Goal: Browse casually

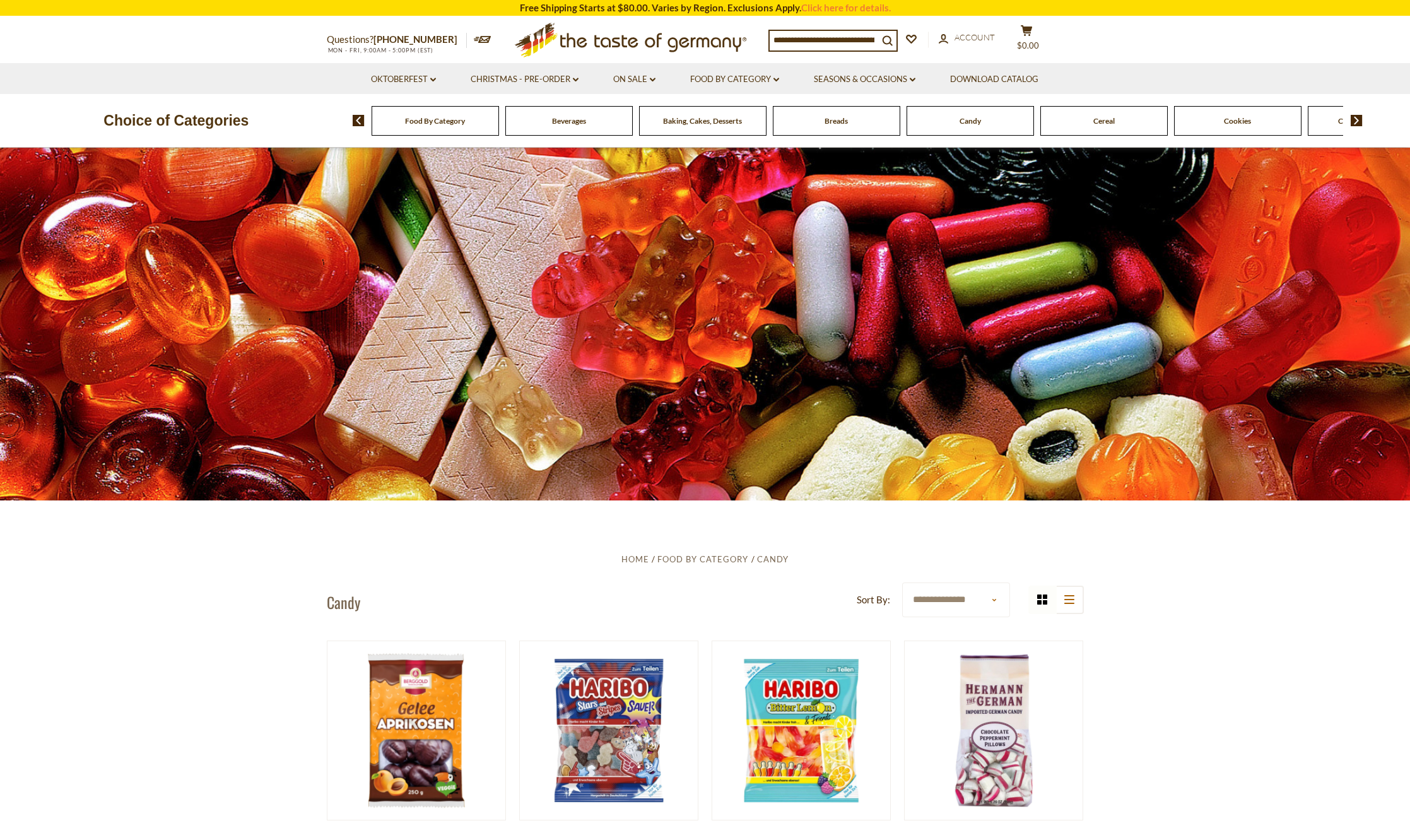
click at [1357, 121] on img at bounding box center [1356, 120] width 12 height 11
click at [1326, 121] on span "Chocolate & Marzipan" at bounding box center [1338, 120] width 75 height 9
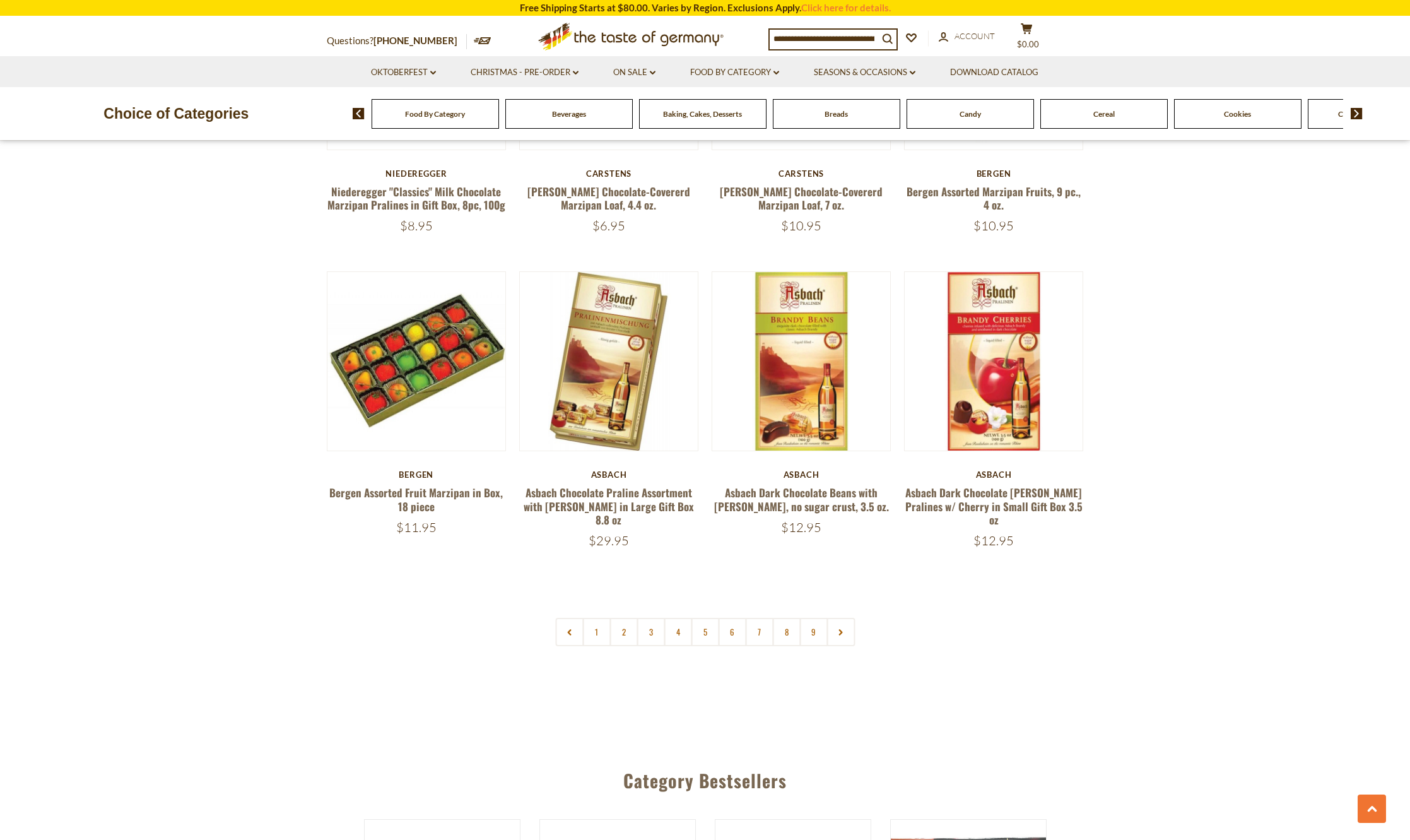
scroll to position [2966, 0]
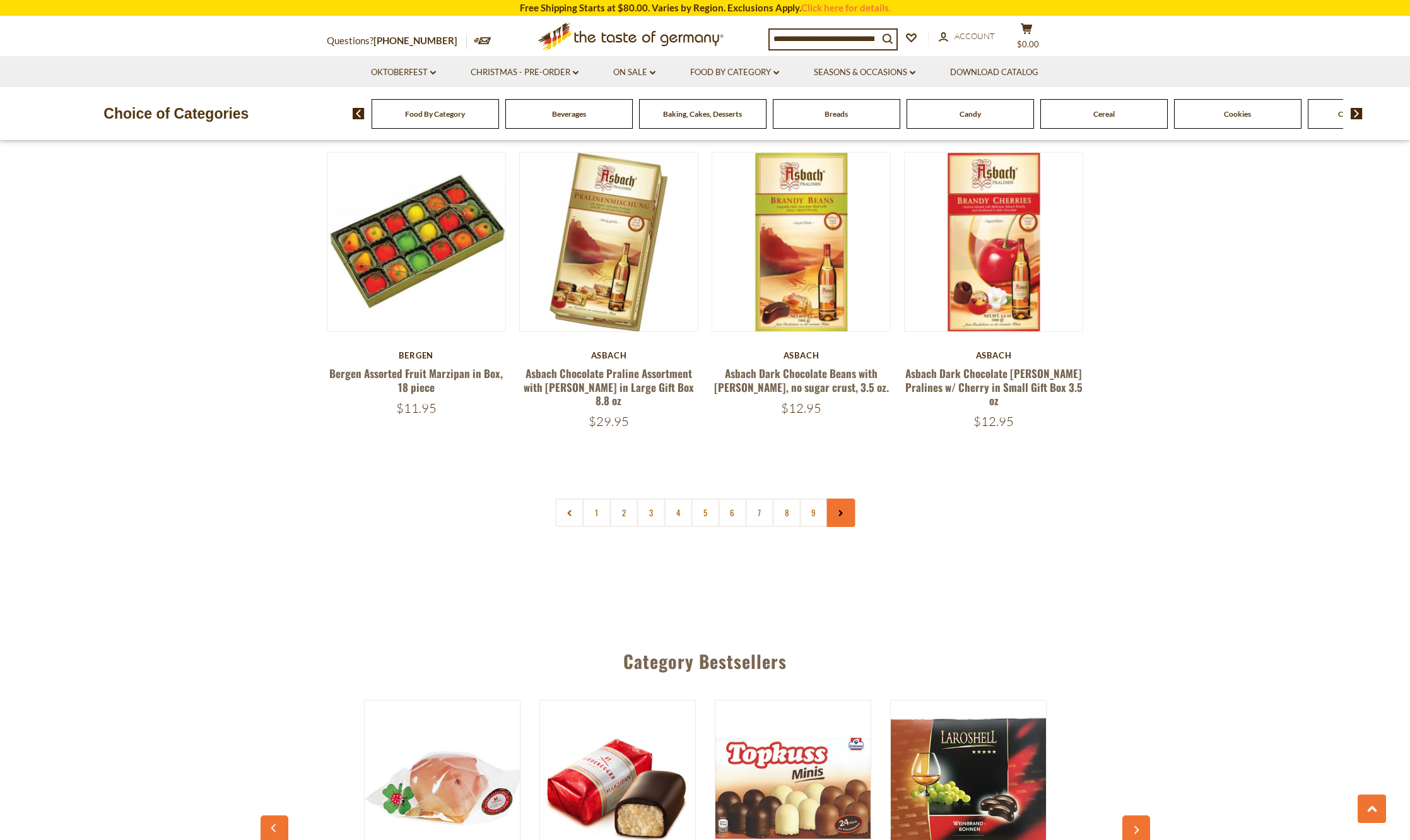
click at [844, 503] on link at bounding box center [840, 513] width 28 height 28
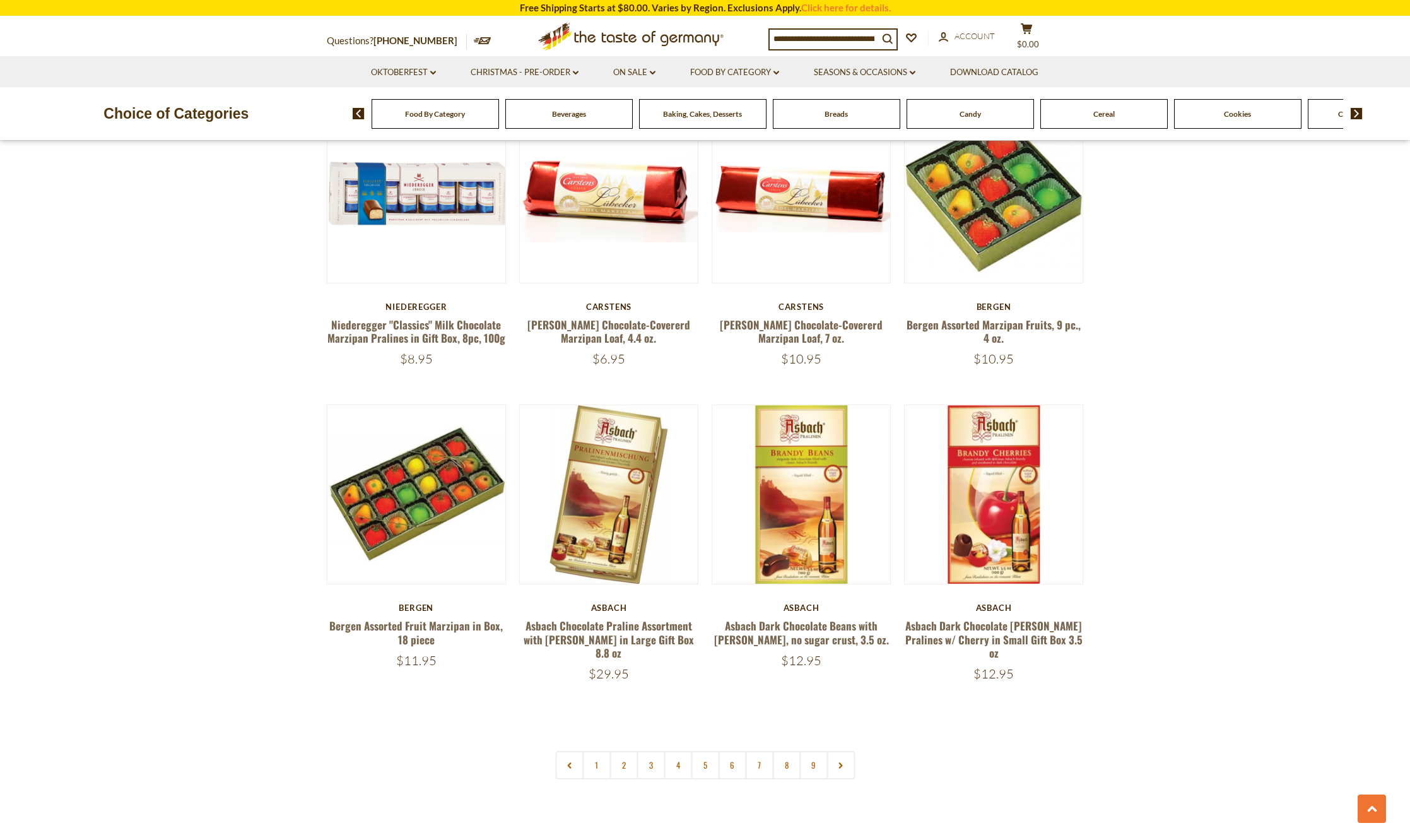
scroll to position [2966, 0]
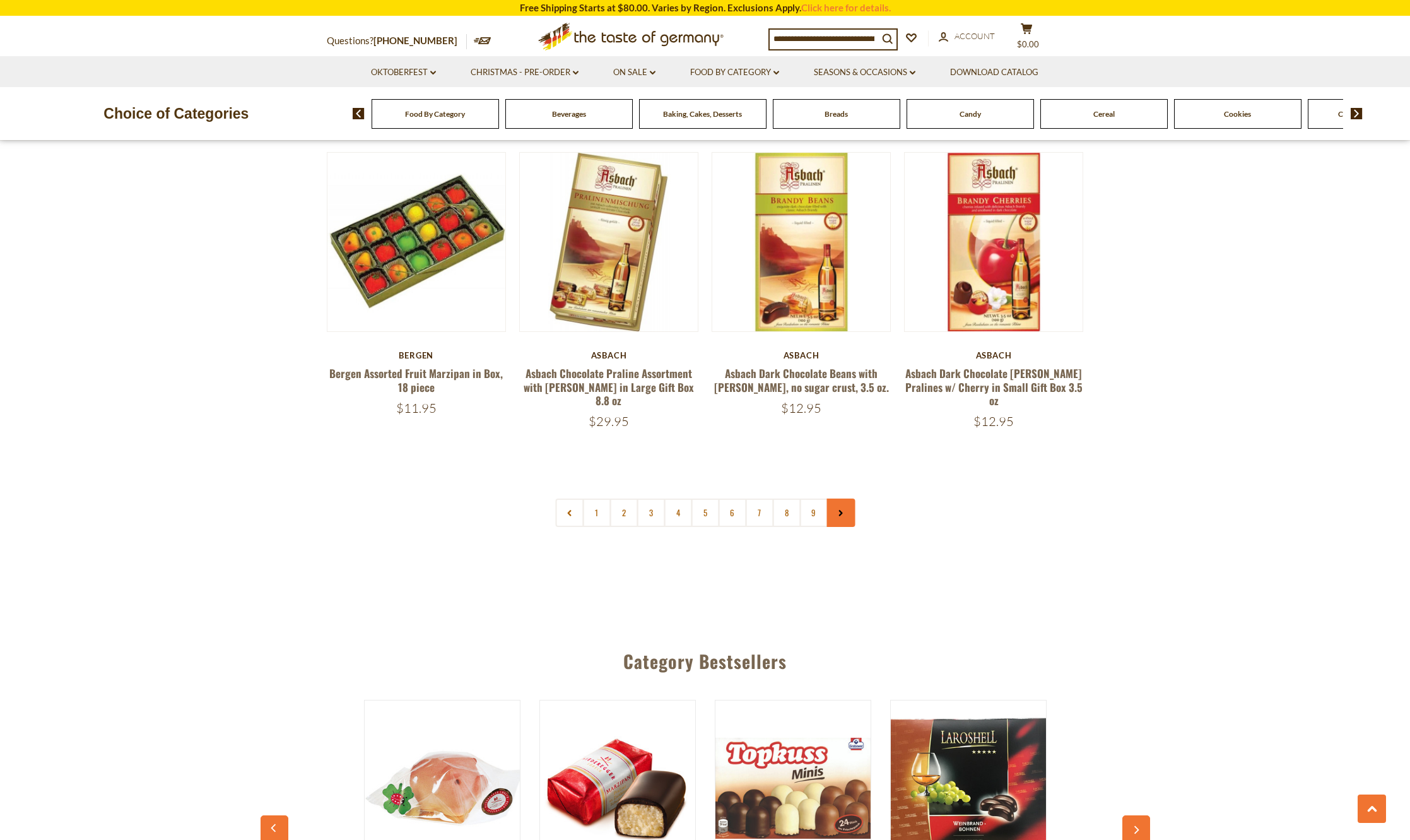
click at [850, 505] on link at bounding box center [840, 513] width 28 height 28
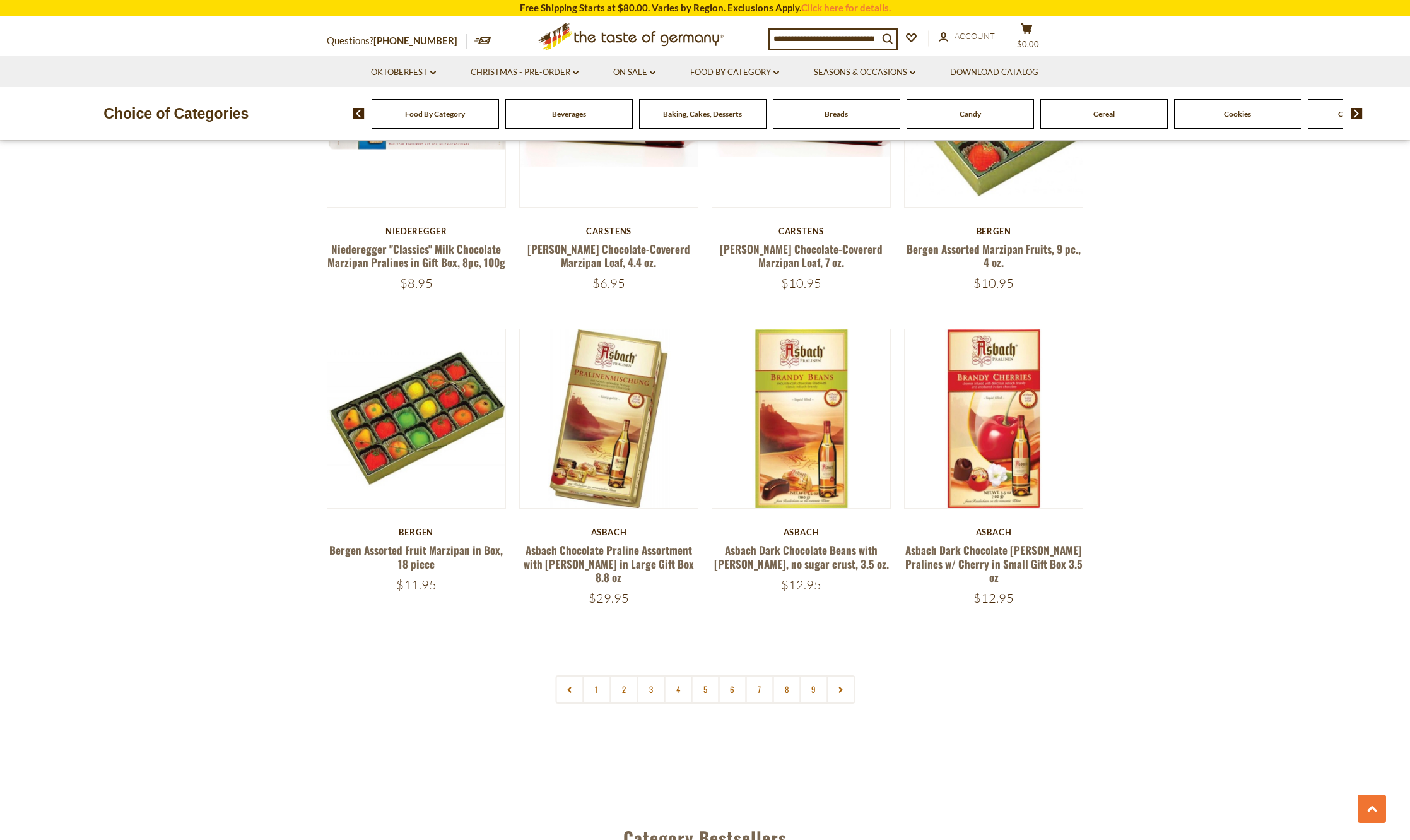
scroll to position [2840, 0]
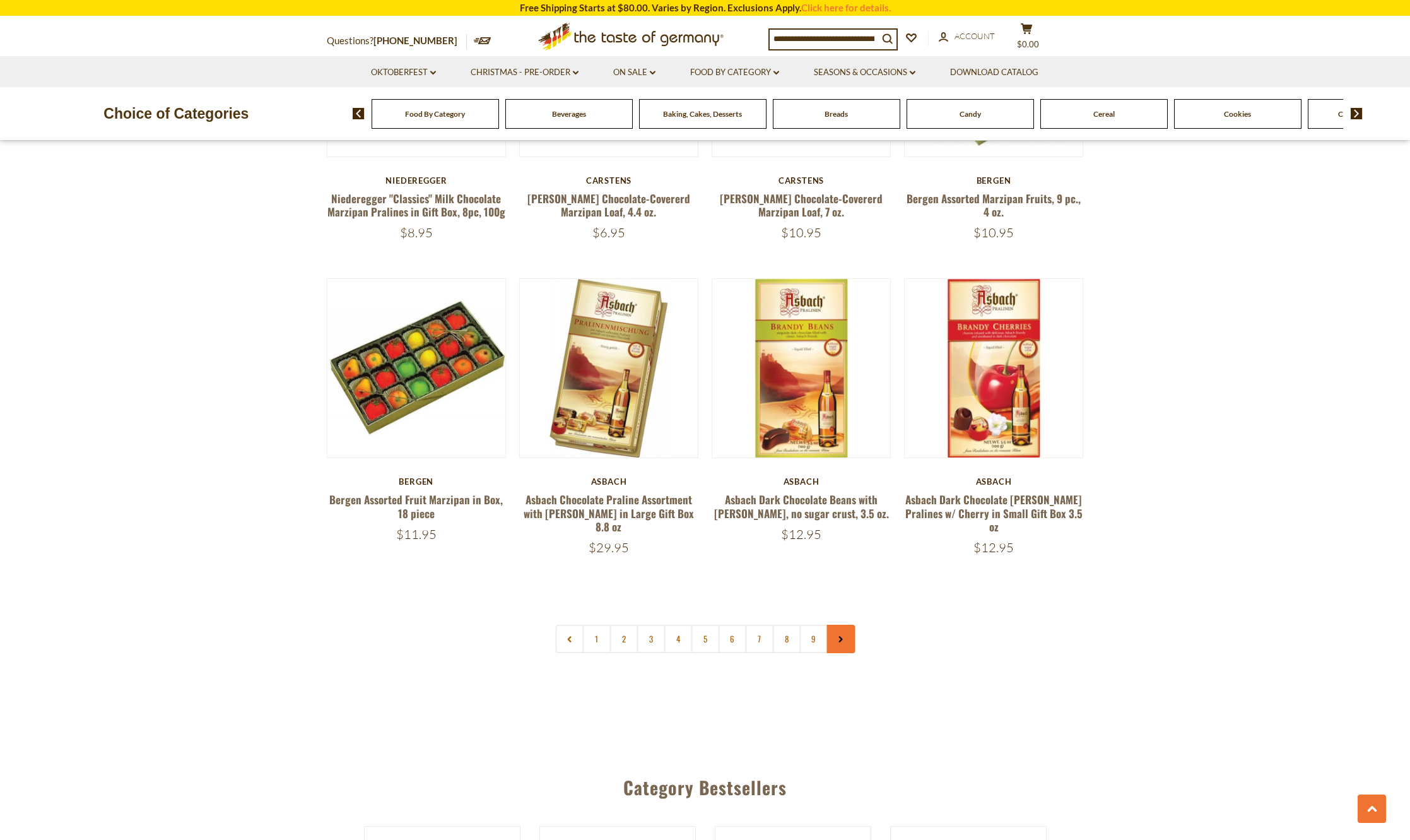
click at [849, 625] on link at bounding box center [840, 638] width 28 height 28
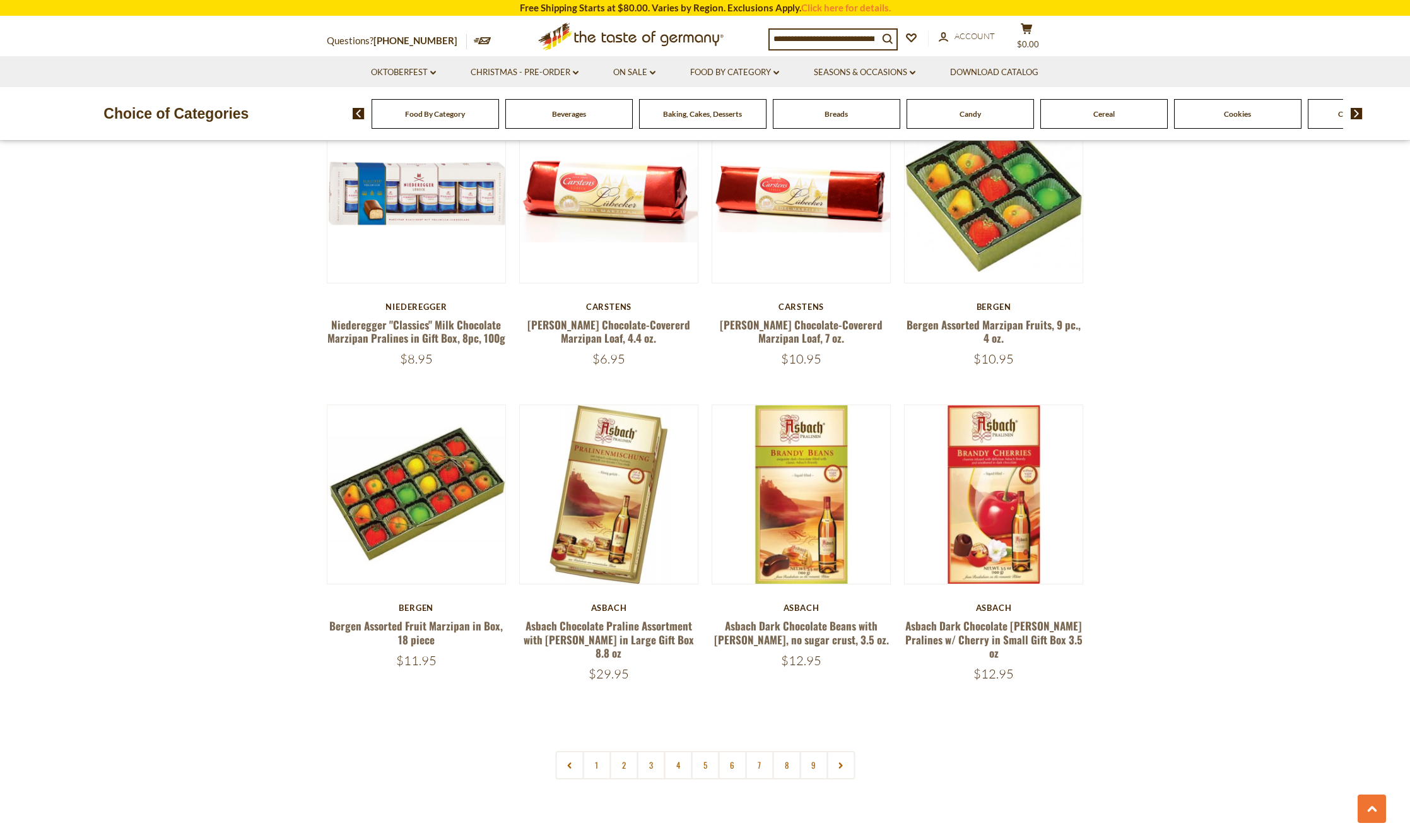
scroll to position [3092, 0]
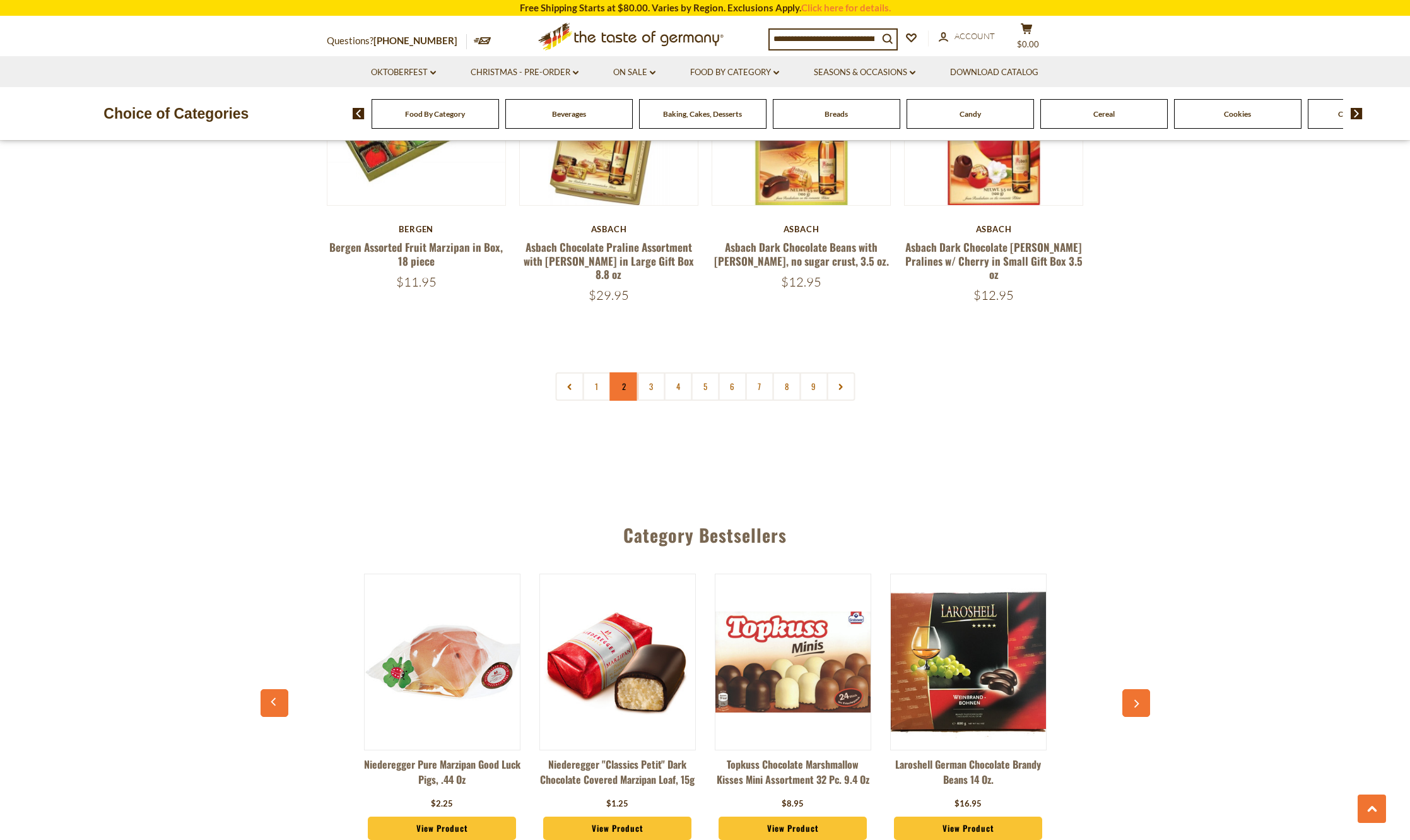
click at [624, 378] on link "2" at bounding box center [623, 386] width 28 height 28
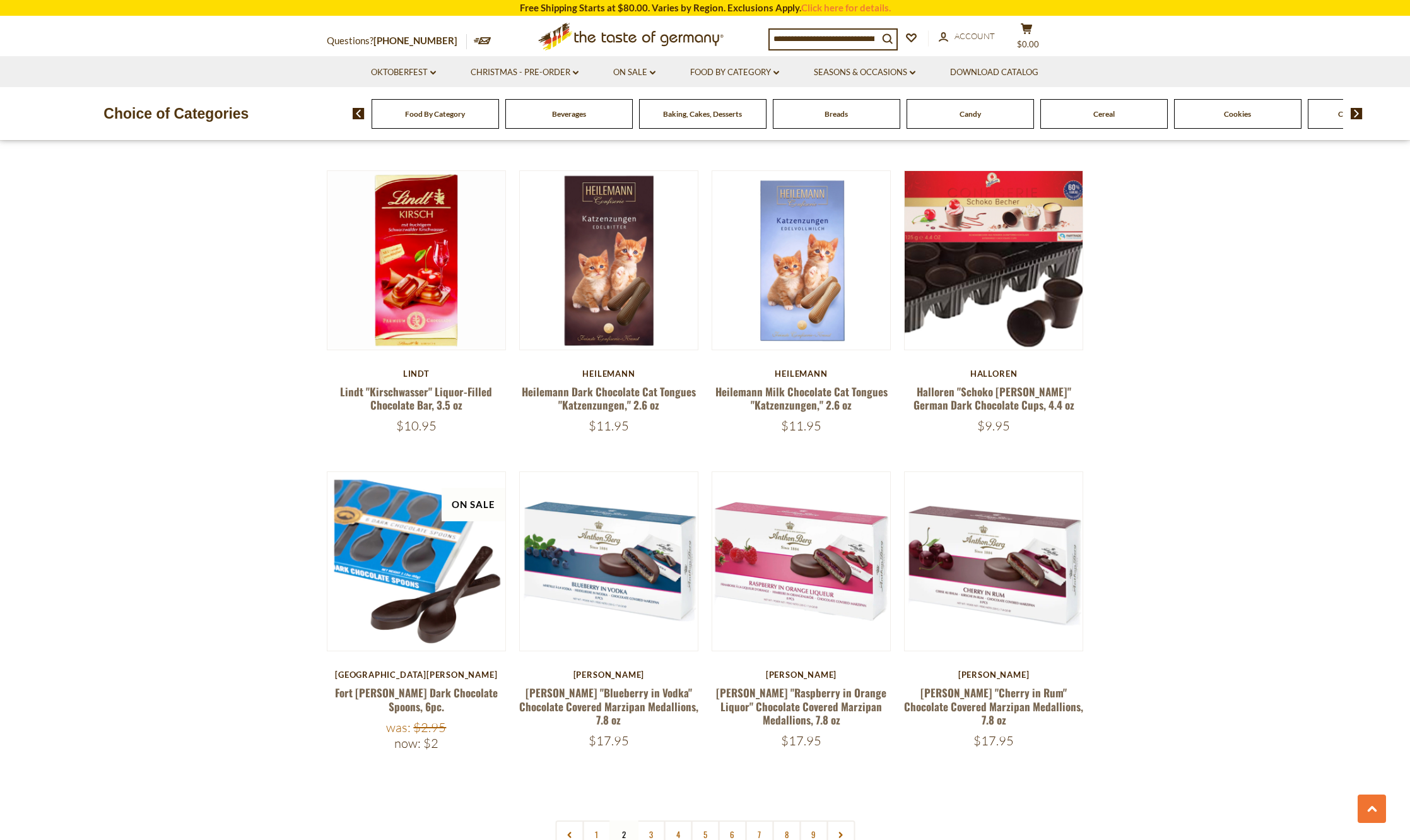
scroll to position [2791, 0]
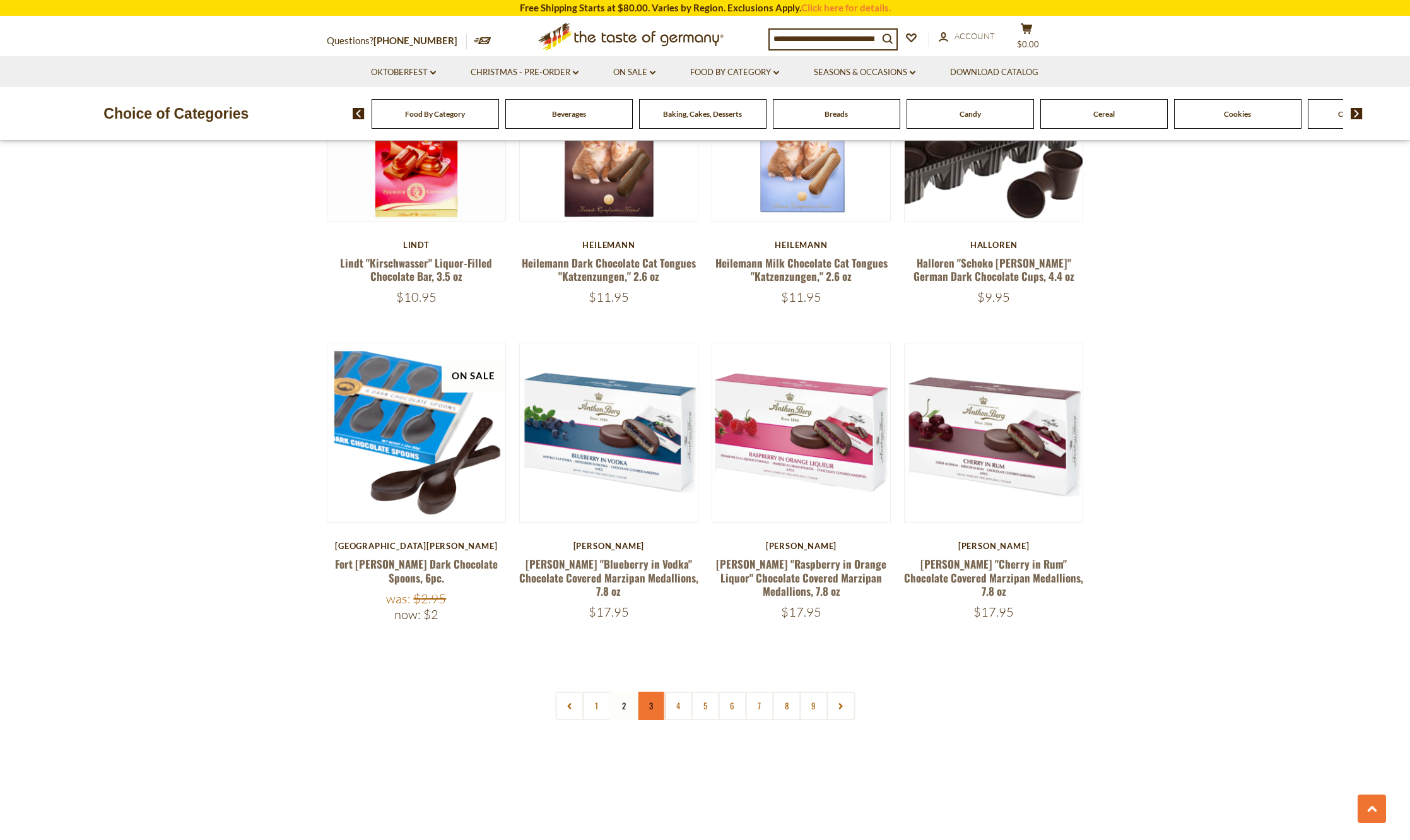
click at [655, 691] on link "3" at bounding box center [650, 705] width 28 height 28
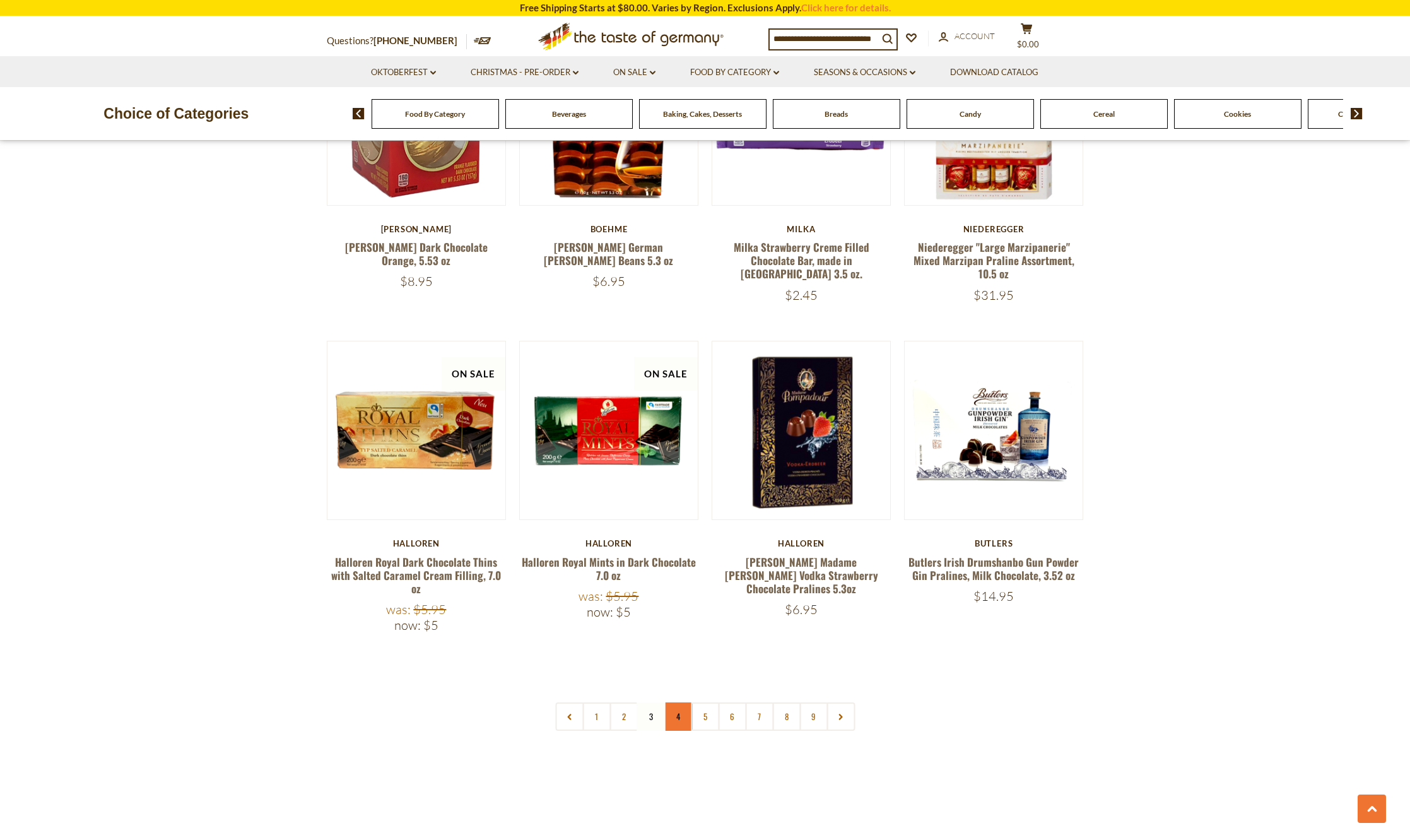
click at [682, 702] on link "4" at bounding box center [678, 716] width 28 height 28
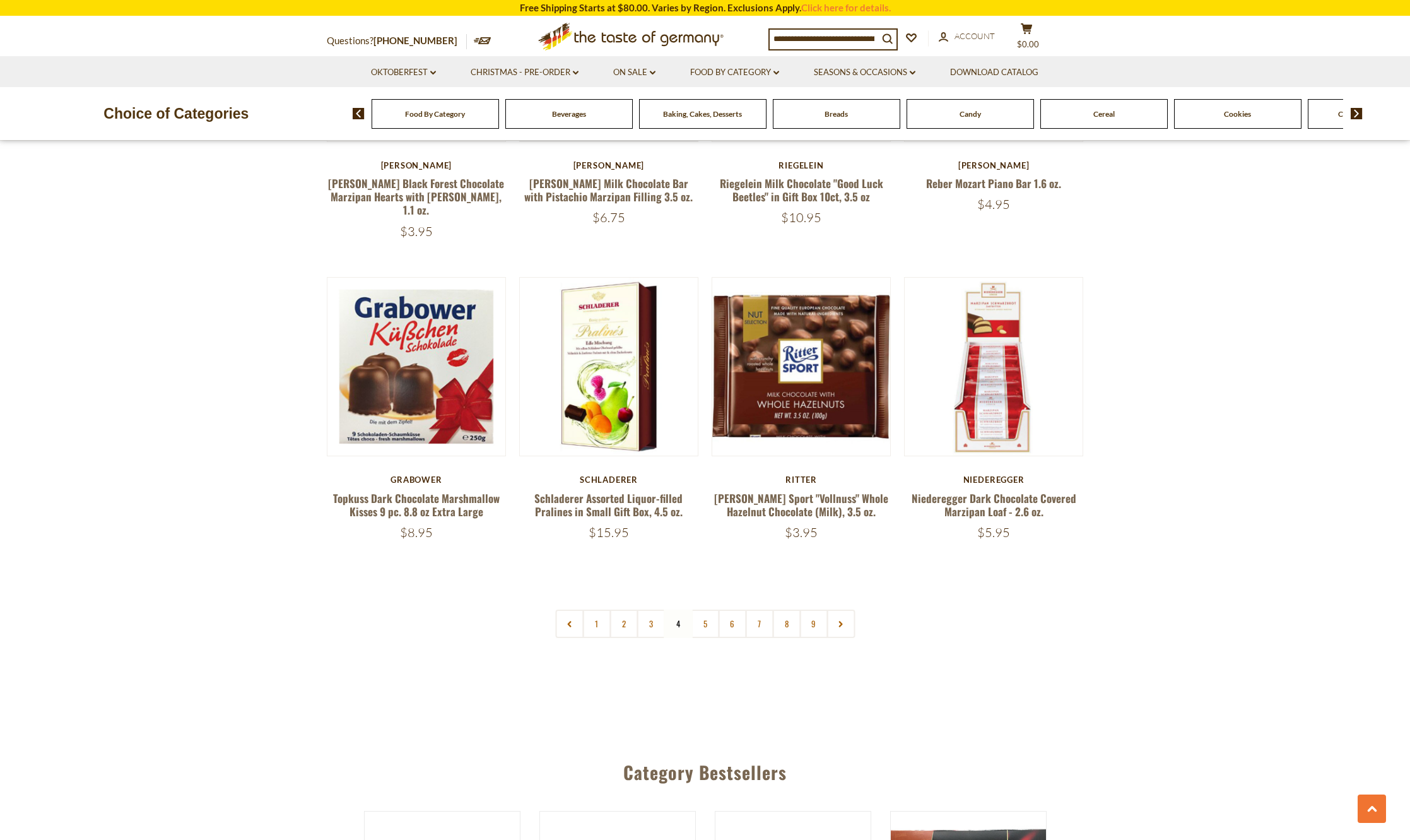
scroll to position [2918, 0]
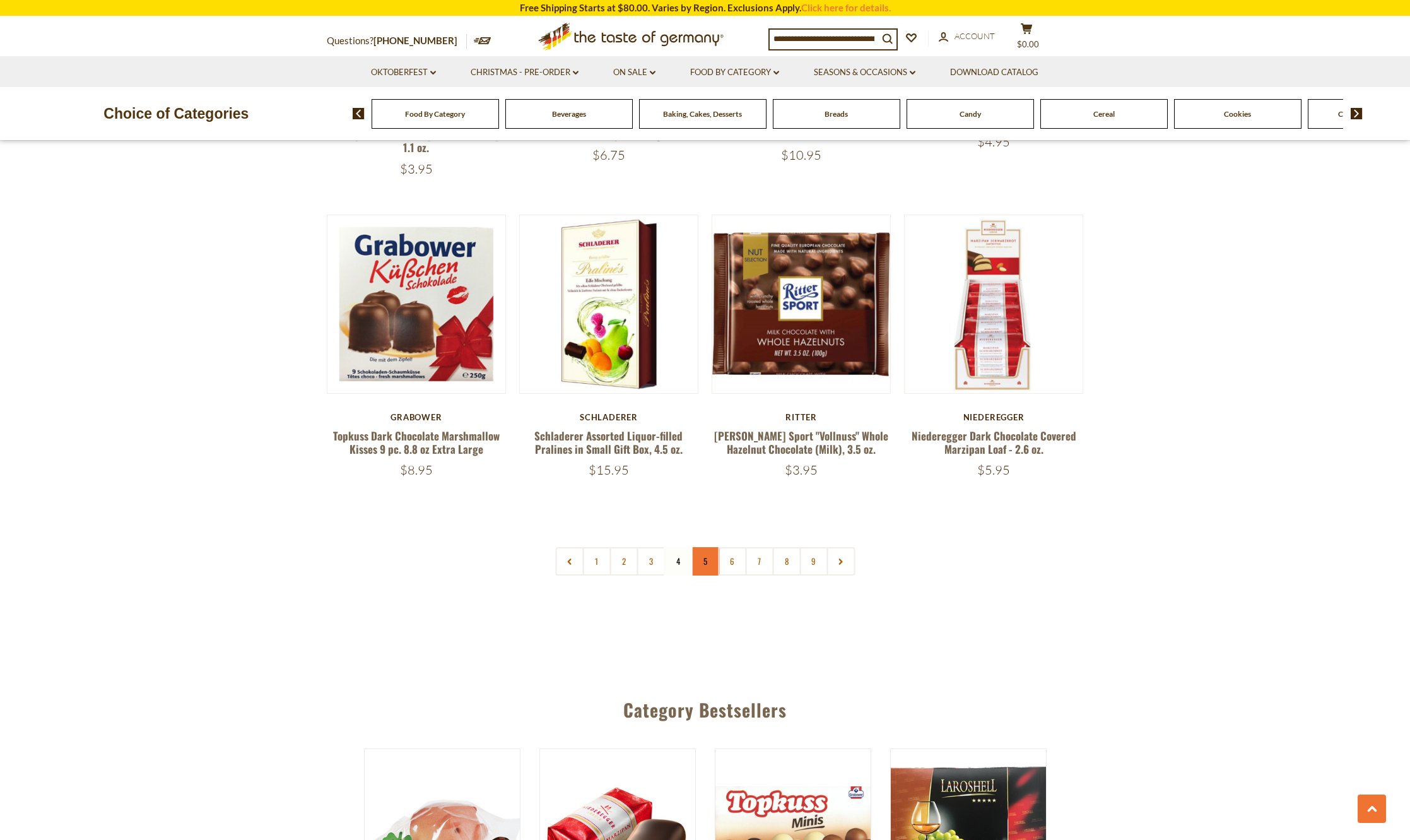
click at [702, 547] on link "5" at bounding box center [705, 561] width 28 height 28
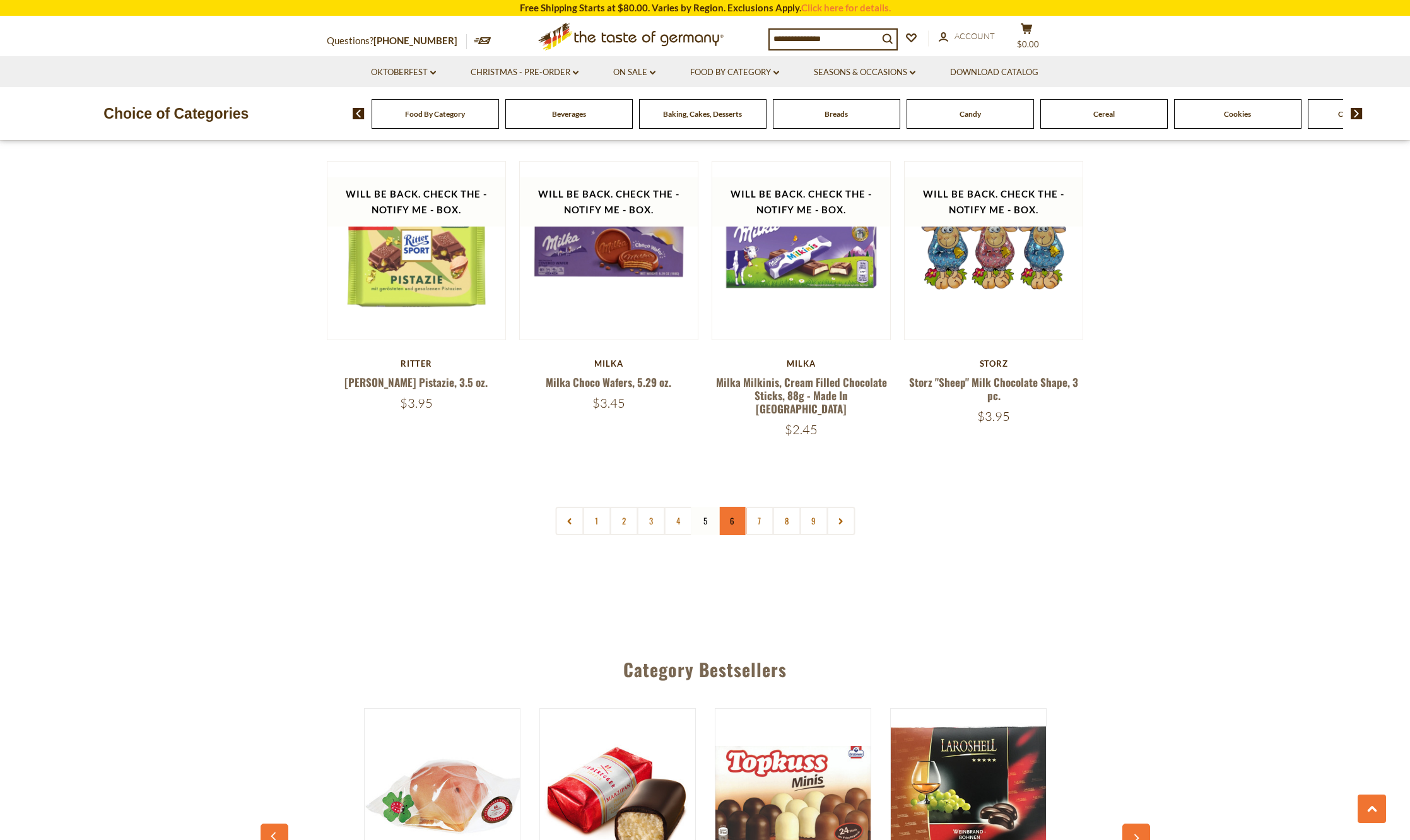
click at [732, 507] on link "6" at bounding box center [731, 521] width 28 height 28
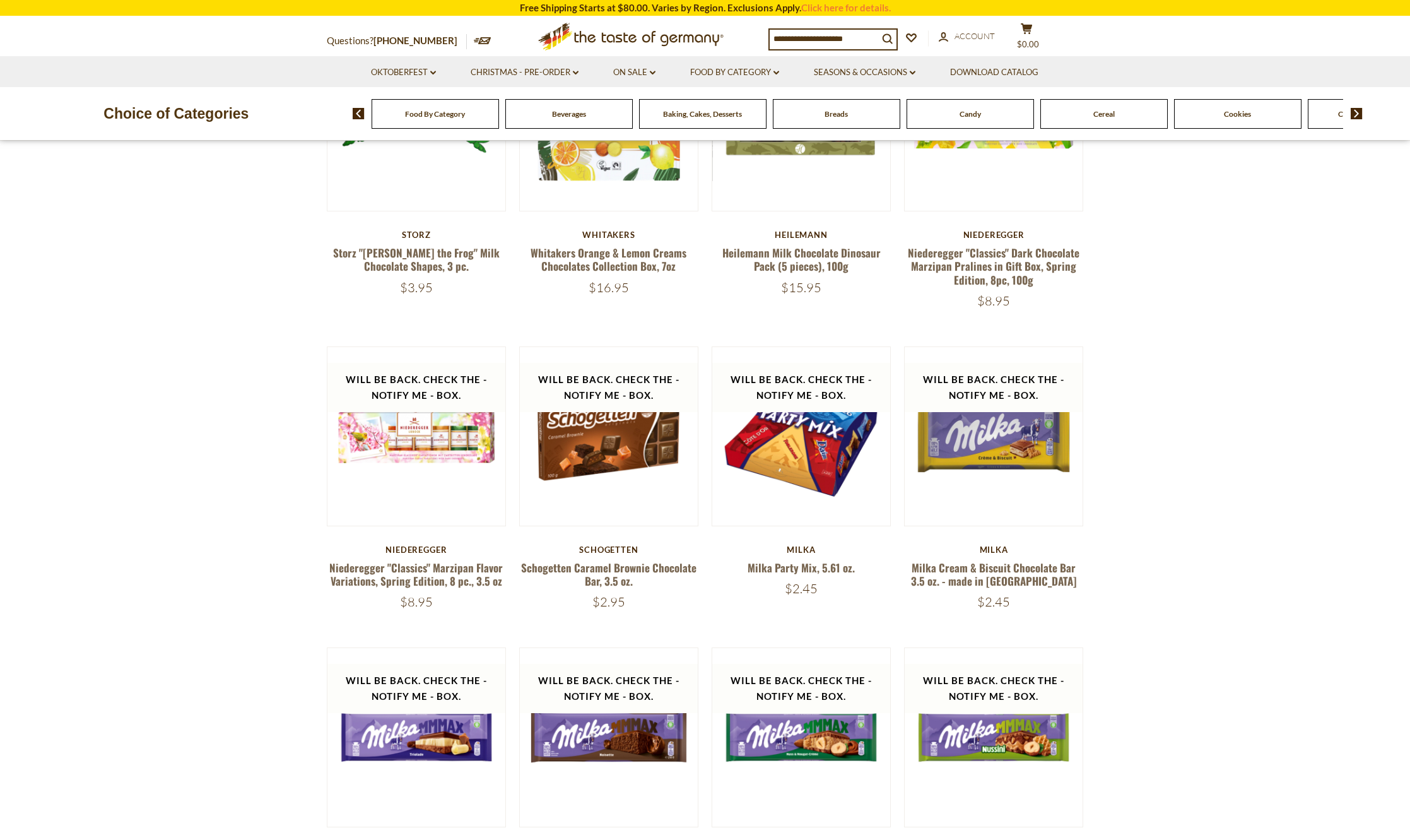
scroll to position [583, 0]
